Goal: Information Seeking & Learning: Learn about a topic

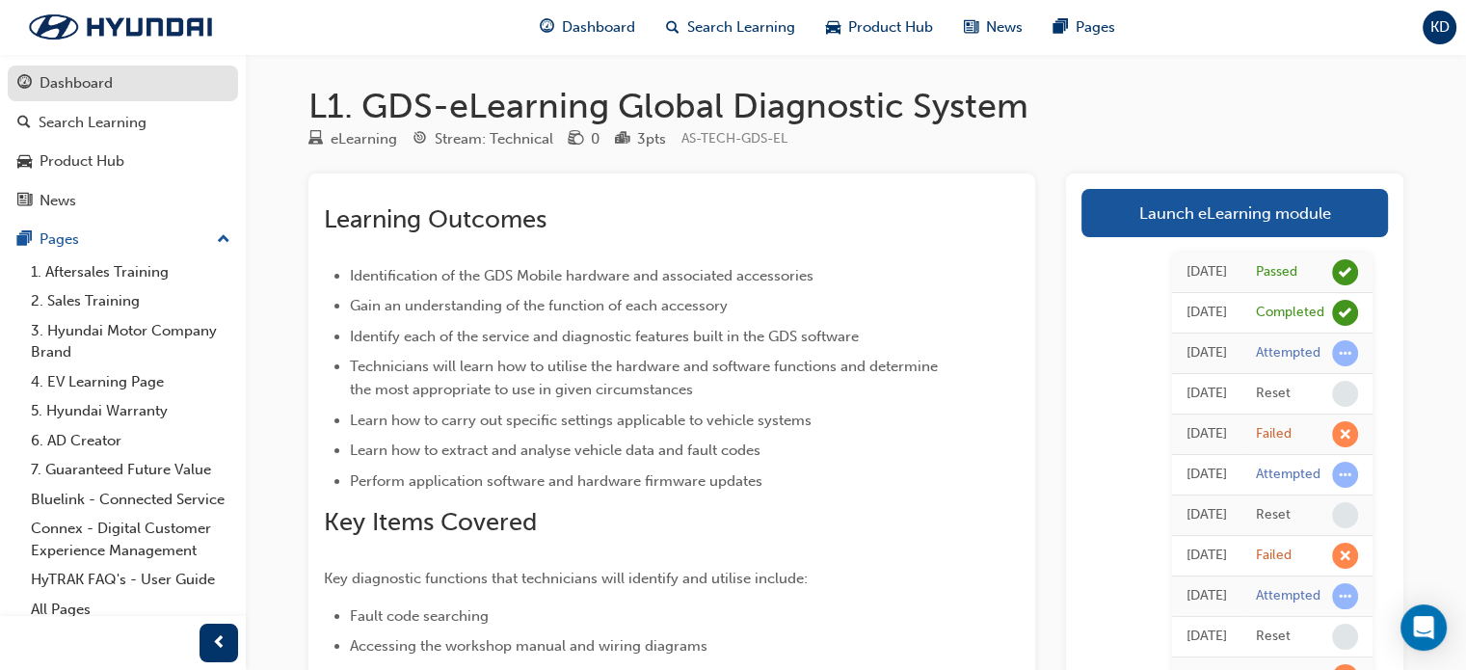
click at [121, 84] on div "Dashboard" at bounding box center [122, 83] width 211 height 24
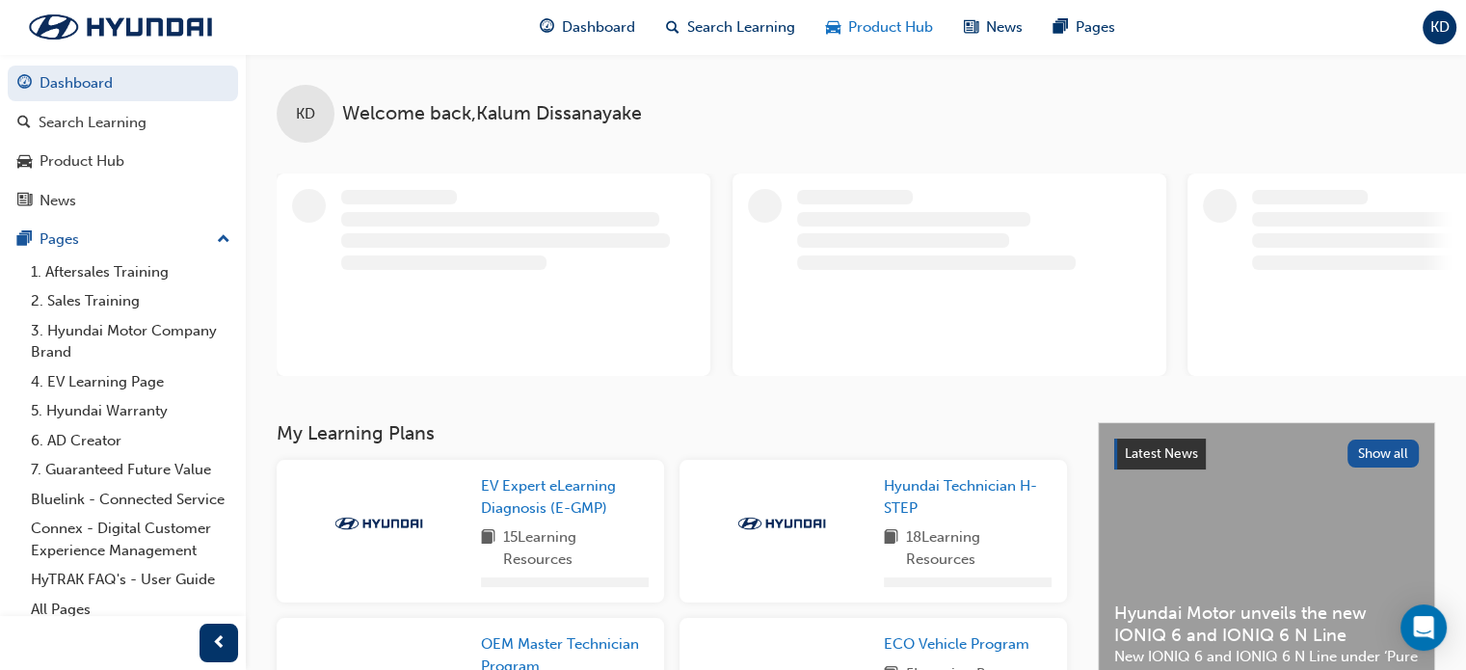
click at [863, 30] on span "Product Hub" at bounding box center [890, 27] width 85 height 22
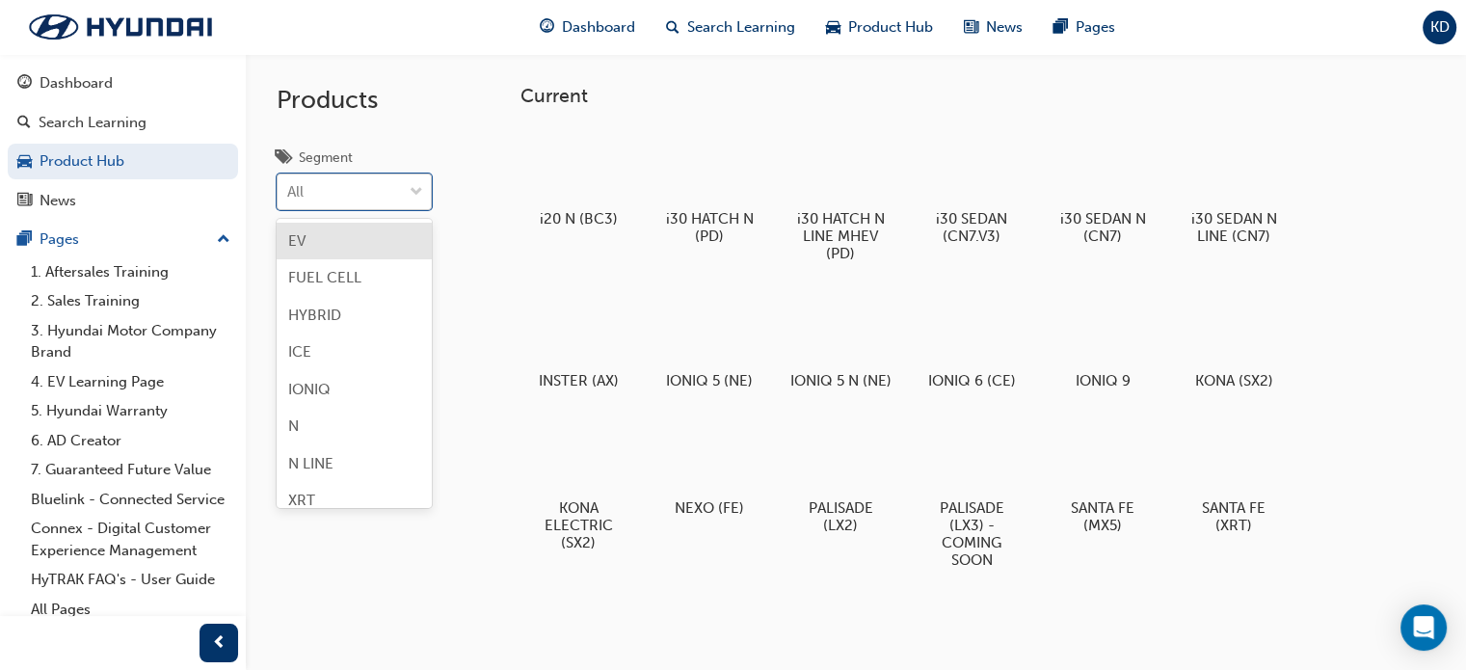
click at [431, 197] on div "All" at bounding box center [354, 191] width 155 height 37
click at [289, 197] on input "Segment option EV focused, 1 of 8. 8 results available. Use Up and Down to choo…" at bounding box center [288, 191] width 2 height 16
click at [474, 269] on div "Products Segment option EV focused, 1 of 8. 8 results available. Use Up and Dow…" at bounding box center [368, 389] width 244 height 670
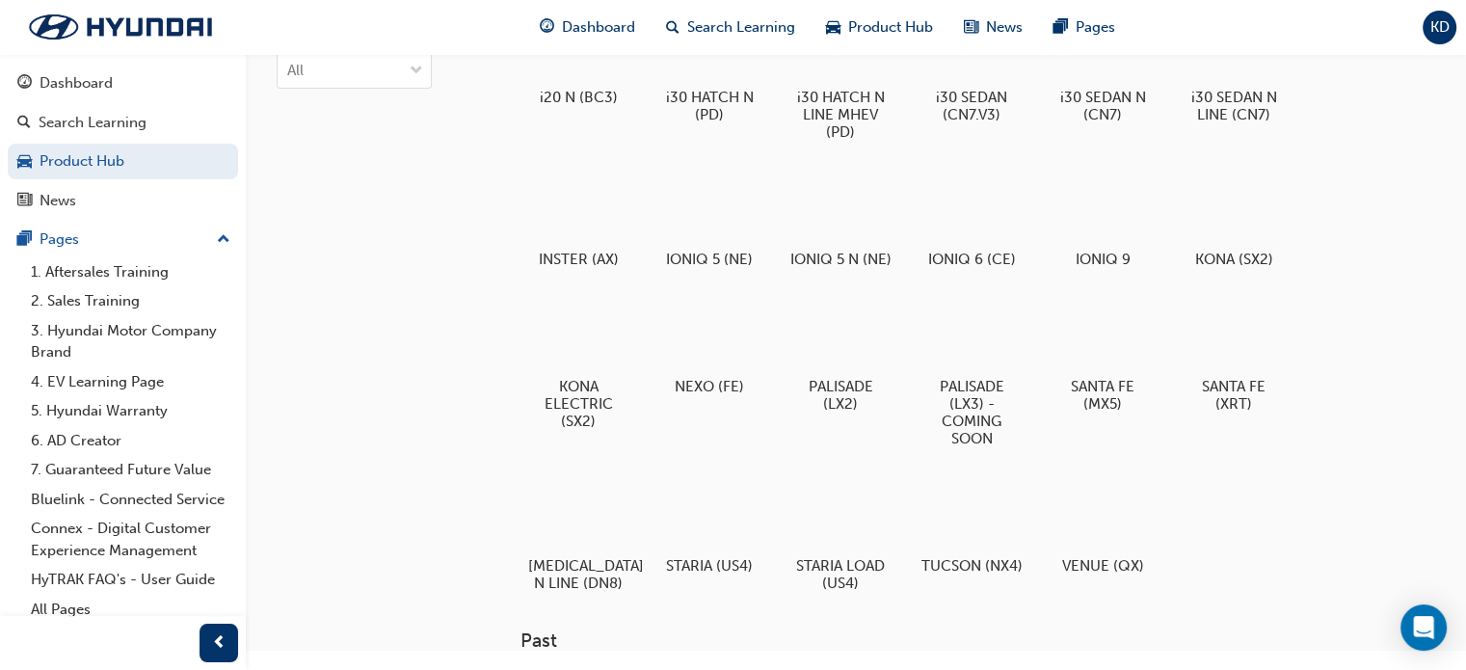
scroll to position [0, 0]
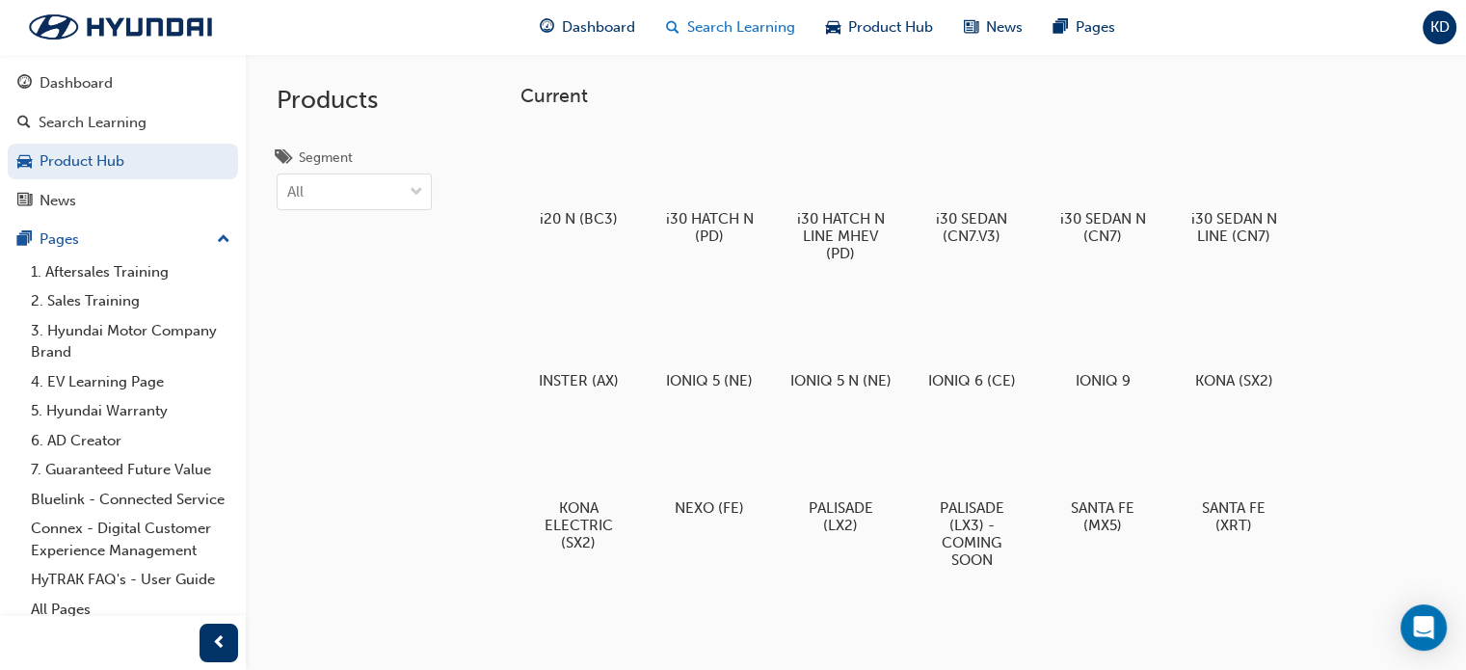
click at [672, 28] on span "search-icon" at bounding box center [672, 27] width 13 height 24
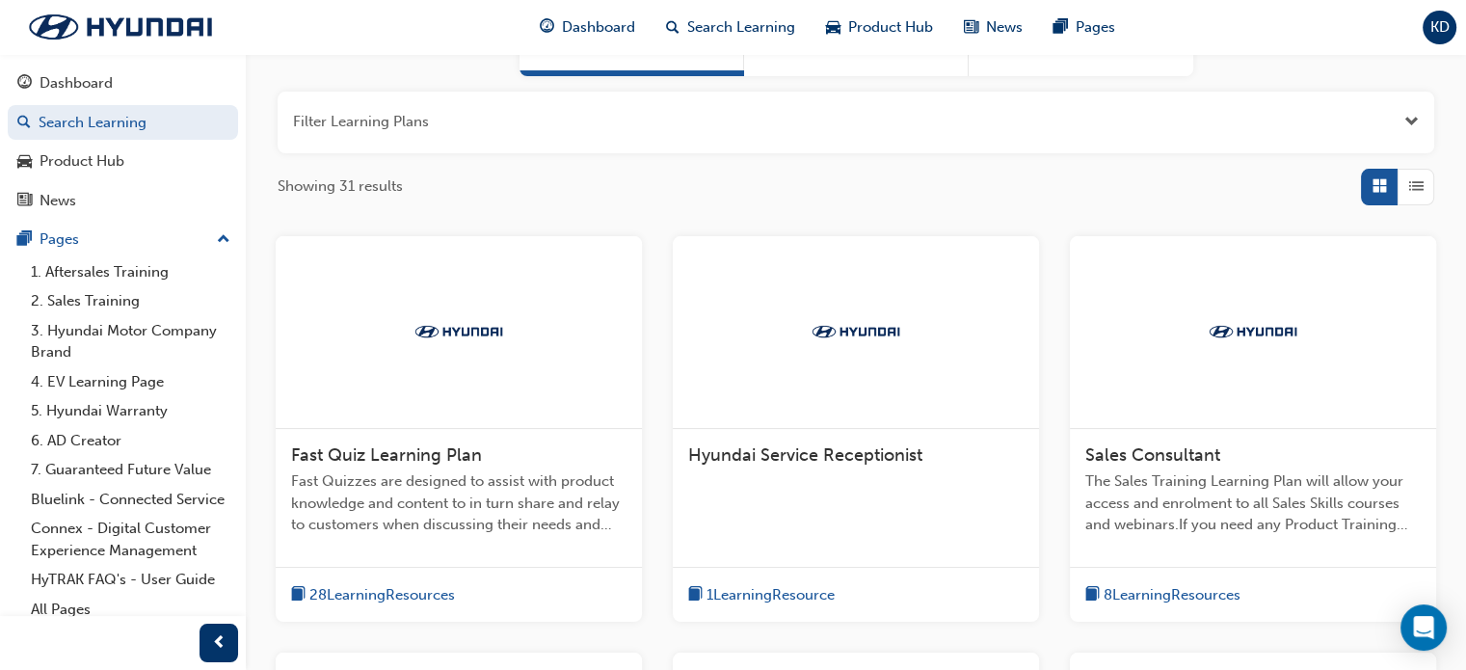
scroll to position [66, 0]
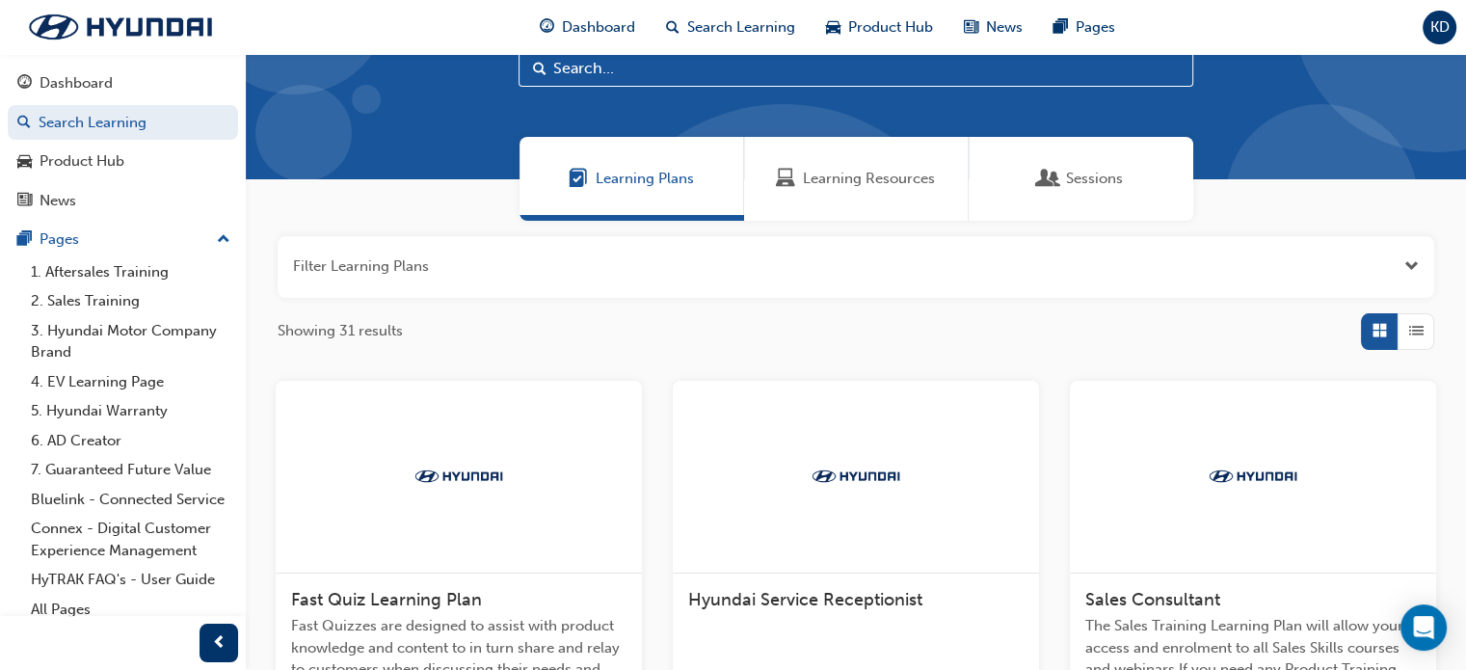
click at [873, 182] on span "Learning Resources" at bounding box center [869, 179] width 132 height 22
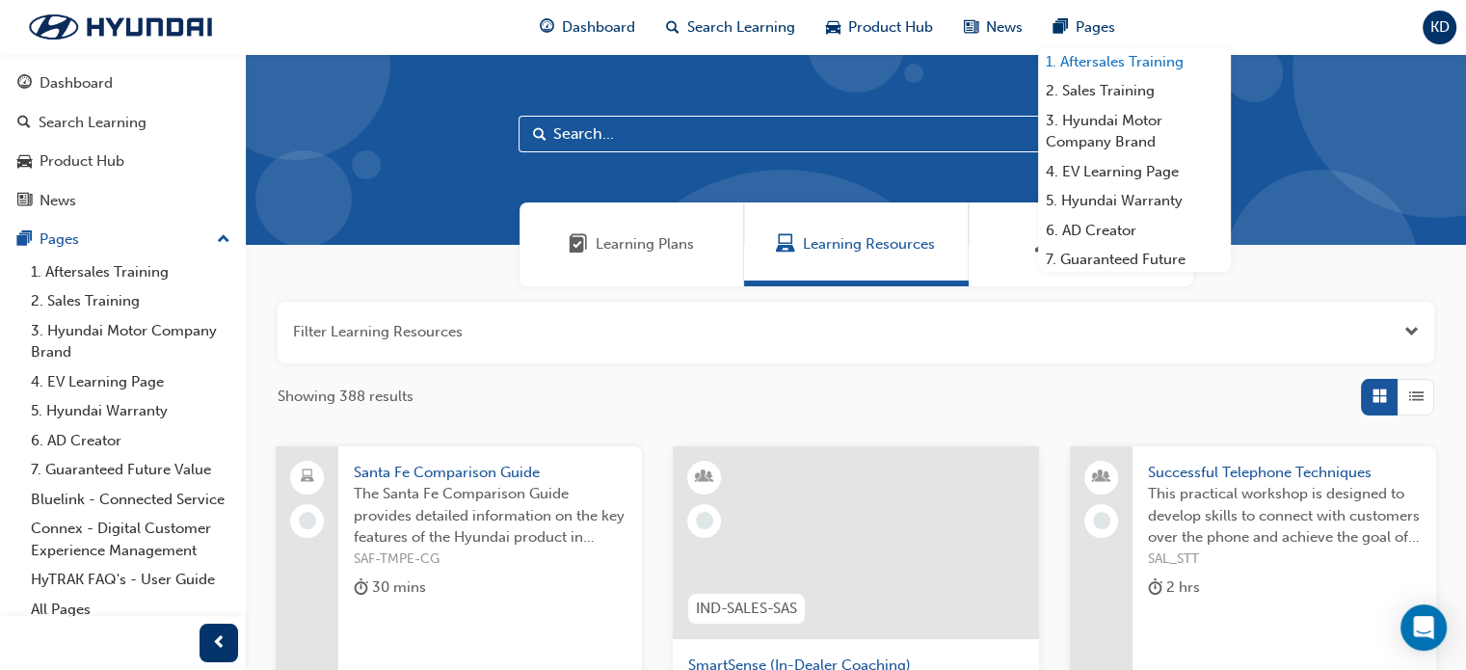
click at [1082, 58] on link "1. Aftersales Training" at bounding box center [1134, 62] width 193 height 30
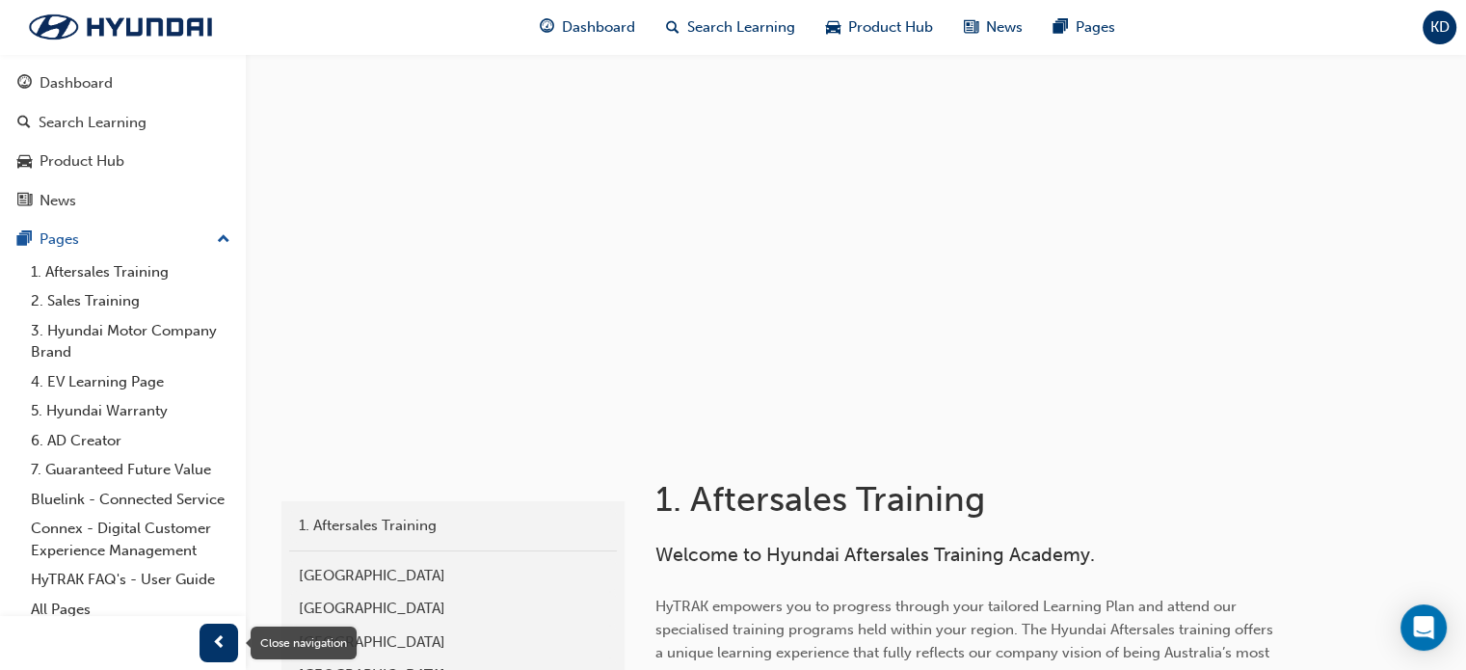
click at [212, 636] on span "prev-icon" at bounding box center [219, 643] width 14 height 24
